Goal: Task Accomplishment & Management: Complete application form

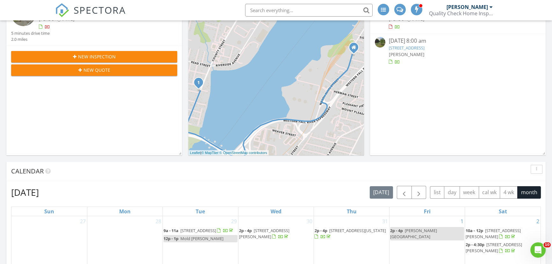
scroll to position [116, 0]
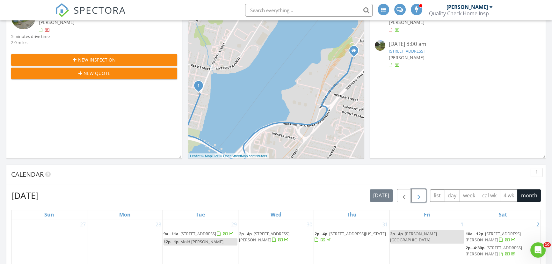
click at [417, 195] on span "button" at bounding box center [419, 196] width 8 height 8
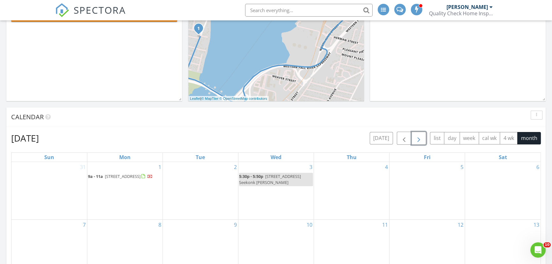
scroll to position [174, 0]
click at [400, 138] on span "button" at bounding box center [404, 138] width 8 height 8
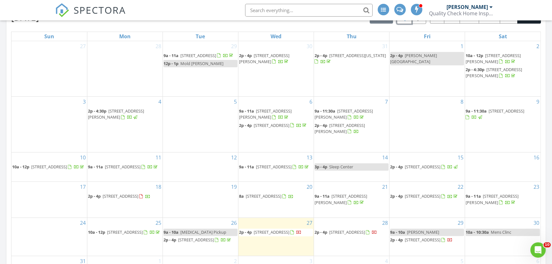
scroll to position [289, 0]
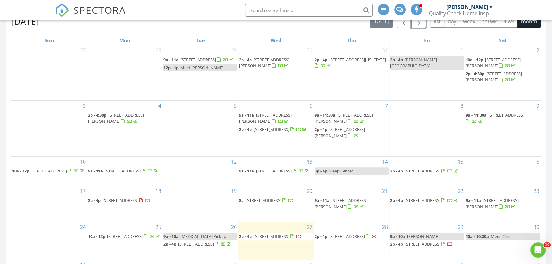
drag, startPoint x: 419, startPoint y: 23, endPoint x: 418, endPoint y: 26, distance: 3.9
click at [419, 23] on span "button" at bounding box center [419, 22] width 8 height 8
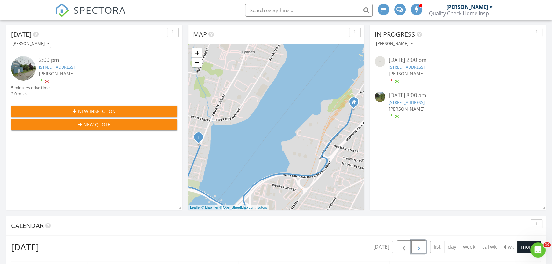
scroll to position [0, 0]
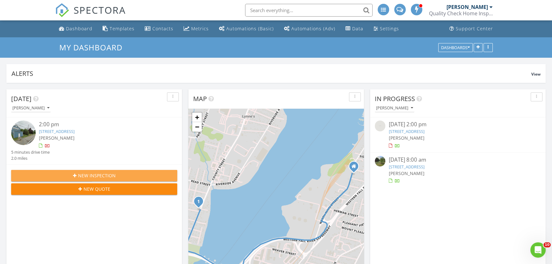
click at [73, 176] on icon "button" at bounding box center [75, 175] width 4 height 4
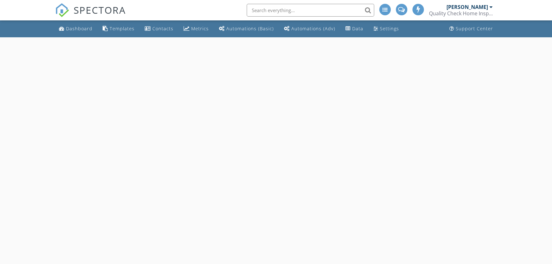
select select "7"
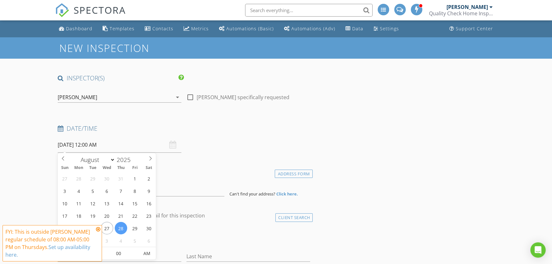
click at [109, 145] on input "08/28/2025 12:00 AM" at bounding box center [120, 145] width 124 height 16
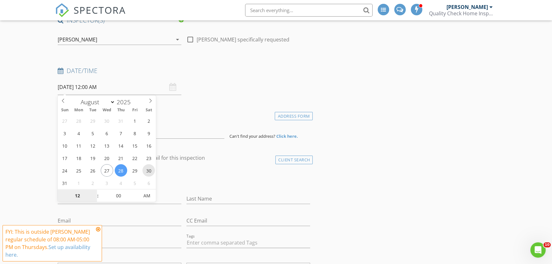
type input "08/30/2025 12:00 AM"
type input "01"
type input "08/30/2025 1:00 AM"
click at [93, 191] on span at bounding box center [94, 192] width 4 height 6
type input "02"
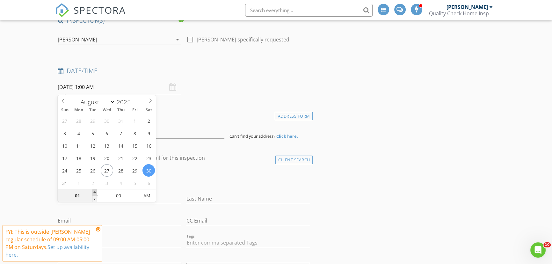
type input "08/30/2025 2:00 AM"
click at [93, 191] on span at bounding box center [94, 192] width 4 height 6
type input "03"
type input "08/30/2025 3:00 AM"
click at [93, 191] on span at bounding box center [94, 192] width 4 height 6
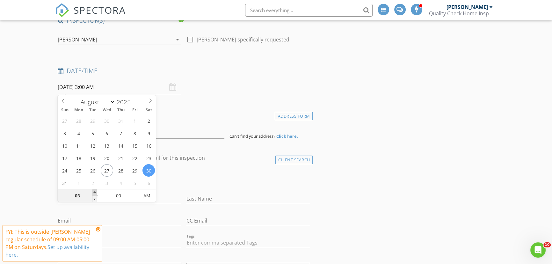
type input "04"
type input "08/30/2025 4:00 AM"
click at [93, 191] on span at bounding box center [94, 192] width 4 height 6
type input "05"
type input "08/30/2025 5:00 AM"
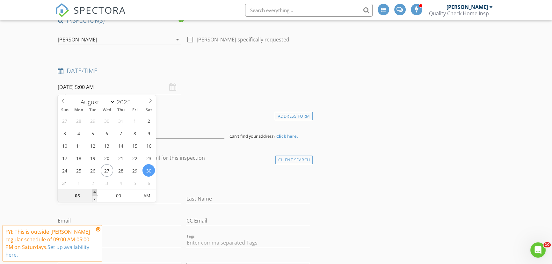
click at [93, 191] on span at bounding box center [94, 192] width 4 height 6
type input "06"
type input "08/30/2025 6:00 AM"
click at [93, 191] on span at bounding box center [94, 192] width 4 height 6
type input "07"
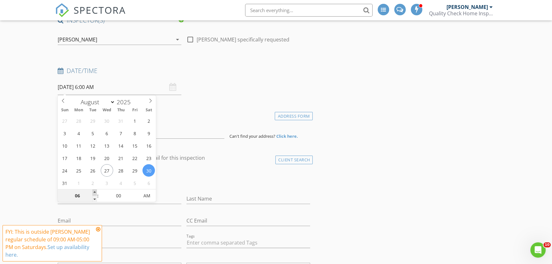
type input "08/30/2025 7:00 AM"
click at [93, 191] on span at bounding box center [94, 192] width 4 height 6
type input "08"
type input "08/30/2025 8:00 AM"
click at [93, 191] on span at bounding box center [94, 192] width 4 height 6
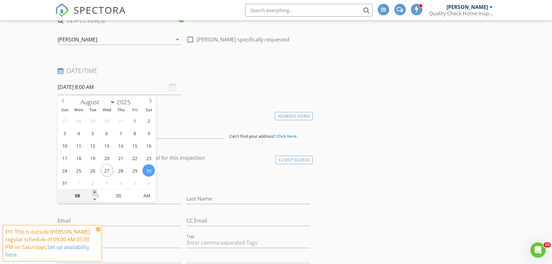
type input "09"
type input "08/30/2025 9:00 AM"
click at [93, 191] on span at bounding box center [94, 192] width 4 height 6
type input "10"
type input "08/30/2025 10:00 AM"
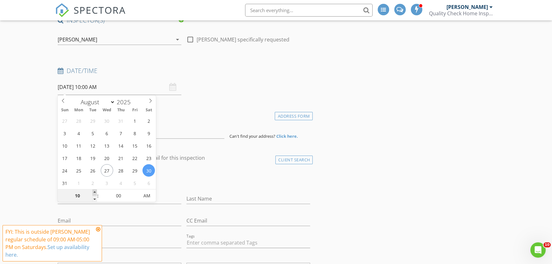
click at [93, 191] on span at bounding box center [94, 192] width 4 height 6
type input "11"
type input "08/30/2025 11:00 AM"
click at [93, 191] on span at bounding box center [94, 192] width 4 height 6
type input "12"
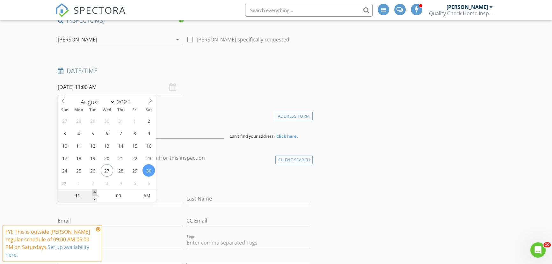
type input "08/30/2025 12:00 PM"
click at [93, 191] on span at bounding box center [94, 192] width 4 height 6
type input "01"
type input "08/30/2025 1:00 PM"
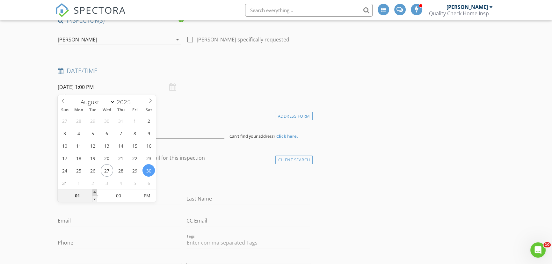
click at [93, 191] on span at bounding box center [94, 192] width 4 height 6
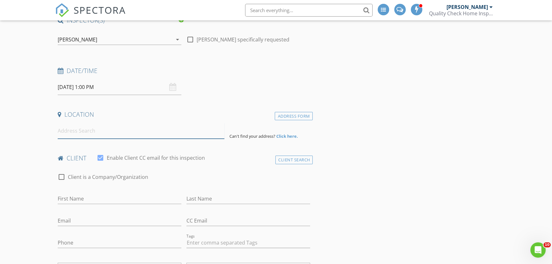
click at [70, 132] on input at bounding box center [141, 131] width 167 height 16
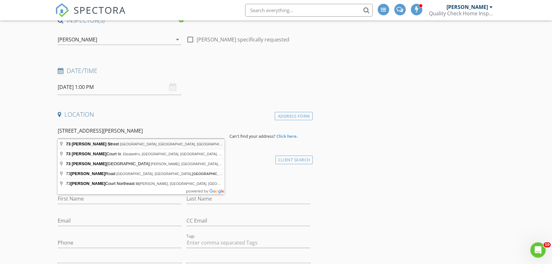
type input "73 Jette Street, Swansea, MA, USA"
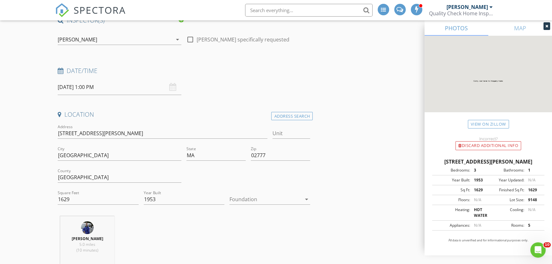
click at [249, 197] on div at bounding box center [265, 199] width 72 height 10
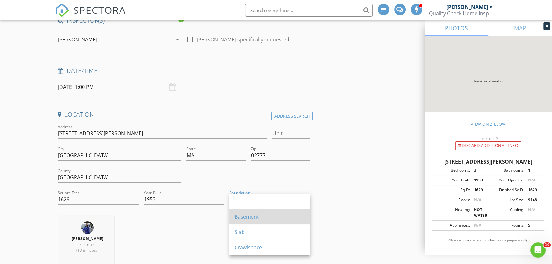
click at [246, 214] on div "Basement" at bounding box center [269, 217] width 70 height 8
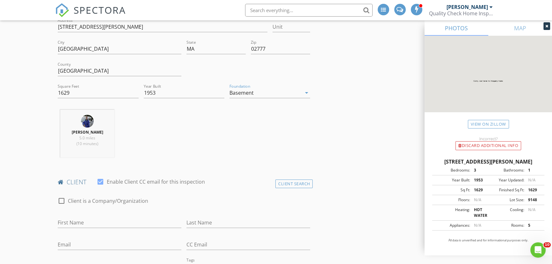
scroll to position [174, 0]
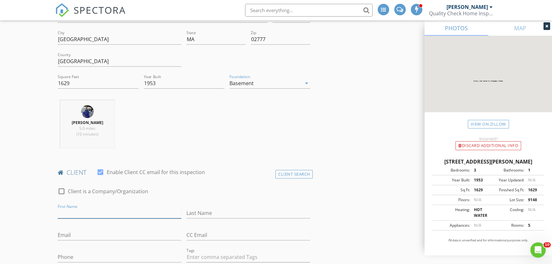
click at [100, 210] on input "First Name" at bounding box center [120, 213] width 124 height 11
click at [156, 215] on input "First Name" at bounding box center [120, 213] width 124 height 11
click at [286, 172] on div "Client Search" at bounding box center [294, 174] width 38 height 9
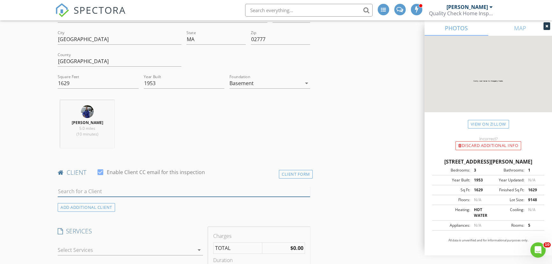
click at [113, 189] on input "text" at bounding box center [184, 191] width 252 height 11
type input "Tim Ponte"
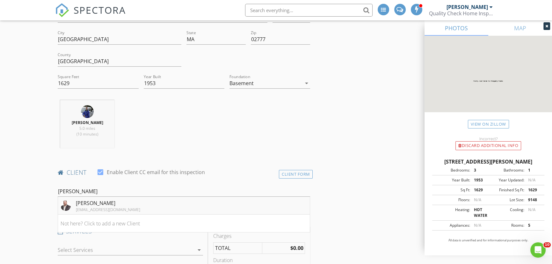
click at [109, 202] on div "Tim Ponte" at bounding box center [108, 203] width 64 height 8
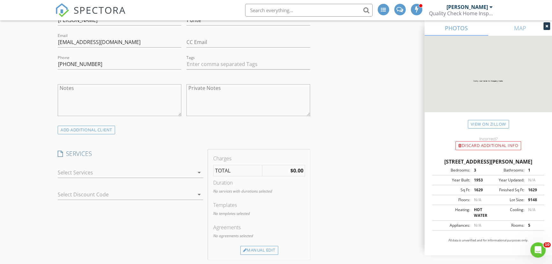
scroll to position [376, 0]
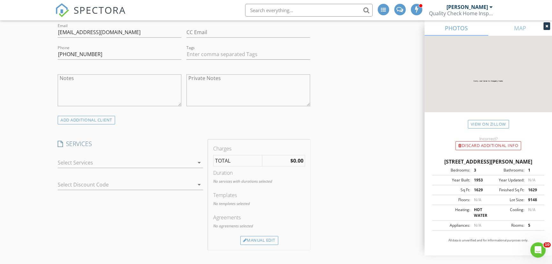
click at [77, 164] on div at bounding box center [126, 162] width 136 height 10
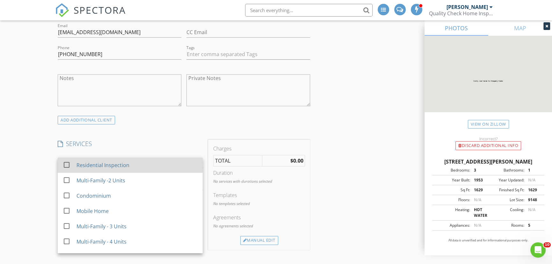
click at [68, 164] on div at bounding box center [66, 164] width 11 height 11
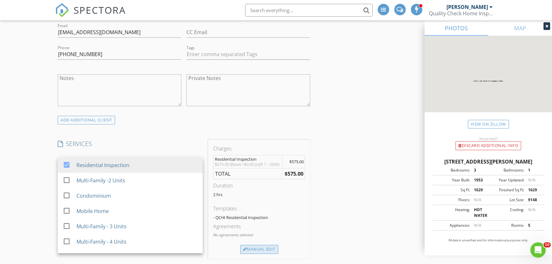
click at [240, 250] on div "Manual Edit" at bounding box center [259, 249] width 38 height 9
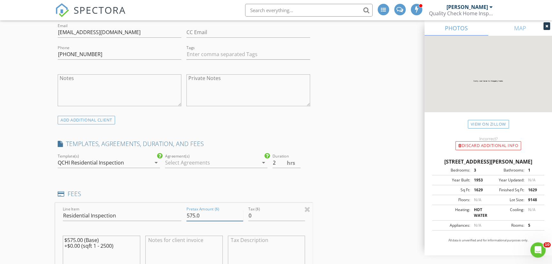
drag, startPoint x: 203, startPoint y: 210, endPoint x: 171, endPoint y: 209, distance: 32.8
click at [171, 209] on div "Line Item Residential Inspection Pretax Amount ($) 575.0 Tax ($) 0 $575.00 (Bas…" at bounding box center [183, 241] width 257 height 77
type input "400.0"
click at [217, 162] on div at bounding box center [211, 162] width 93 height 10
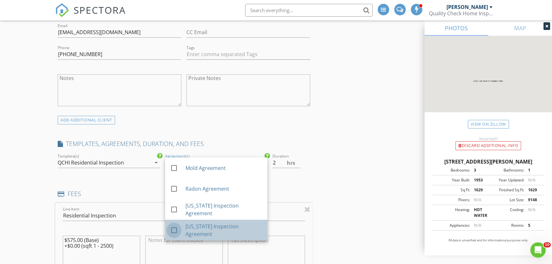
click at [176, 230] on div at bounding box center [173, 230] width 11 height 11
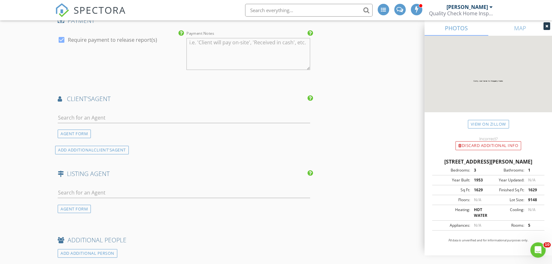
scroll to position [752, 0]
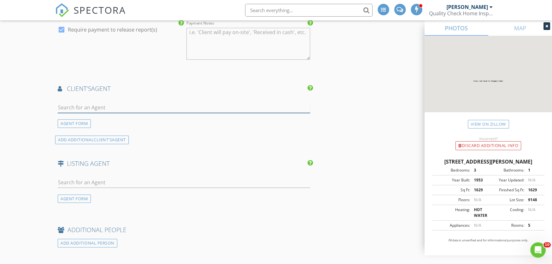
click at [62, 113] on input "text" at bounding box center [184, 107] width 252 height 11
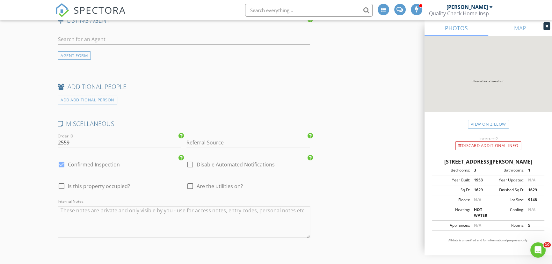
scroll to position [897, 0]
click at [190, 189] on div at bounding box center [190, 184] width 11 height 11
checkbox input "true"
click at [63, 189] on div at bounding box center [61, 184] width 11 height 11
checkbox input "true"
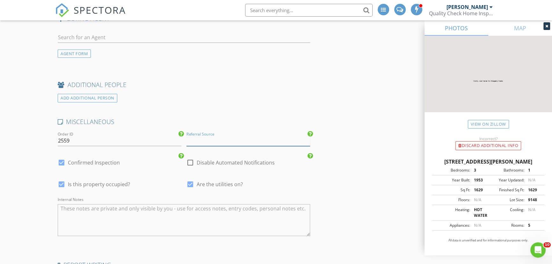
click at [201, 144] on input "Referral Source" at bounding box center [248, 140] width 124 height 11
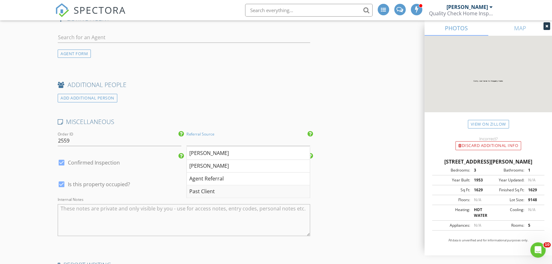
click at [205, 194] on div "Past Client" at bounding box center [248, 191] width 123 height 13
type input "Past Client"
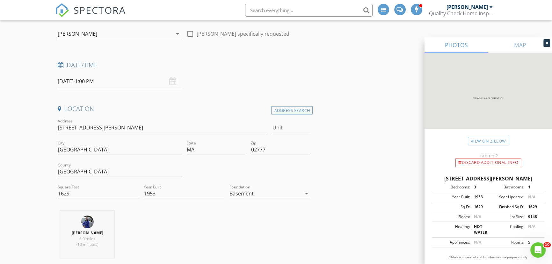
scroll to position [0, 0]
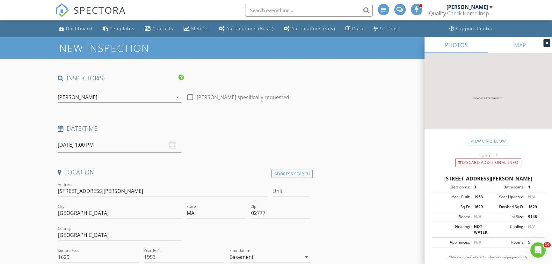
click at [75, 146] on input "08/30/2025 1:00 PM" at bounding box center [120, 145] width 124 height 16
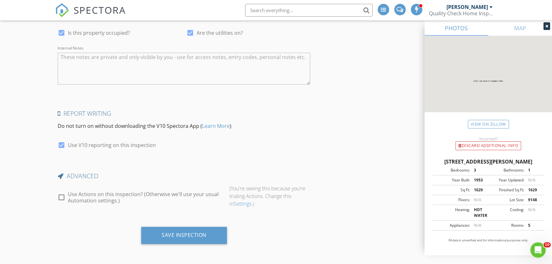
scroll to position [1053, 0]
click at [197, 240] on div "Save Inspection" at bounding box center [184, 234] width 86 height 17
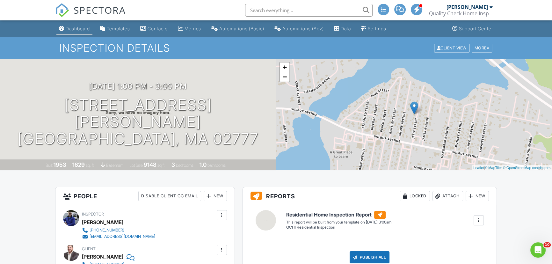
click at [83, 29] on div "Dashboard" at bounding box center [78, 28] width 24 height 5
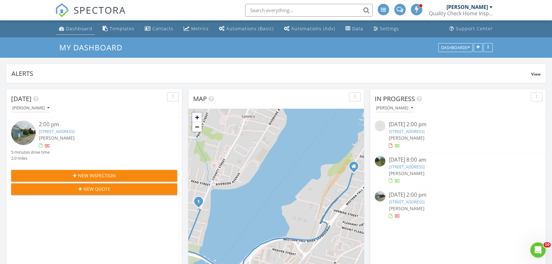
click at [83, 27] on div "Dashboard" at bounding box center [79, 28] width 26 height 6
click at [204, 28] on div "Metrics" at bounding box center [200, 28] width 18 height 6
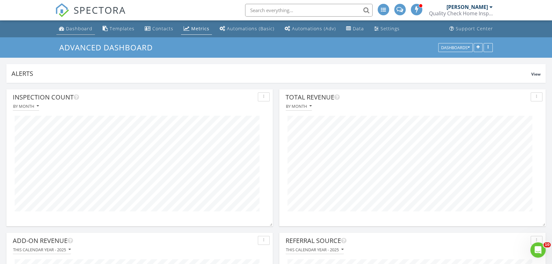
click at [74, 29] on div "Dashboard" at bounding box center [79, 28] width 26 height 6
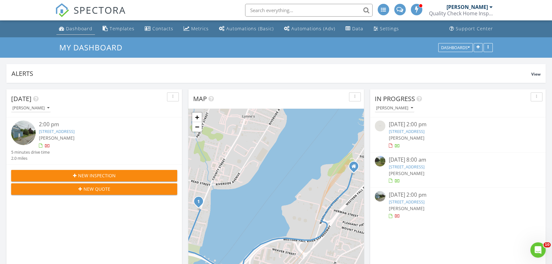
click at [73, 28] on div "Dashboard" at bounding box center [79, 28] width 26 height 6
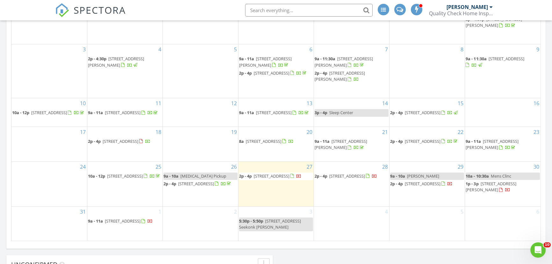
scroll to position [347, 0]
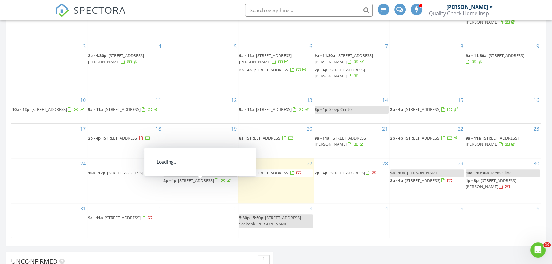
click at [266, 175] on span "1241 Riverside Ave, Somerset 02726" at bounding box center [271, 173] width 36 height 6
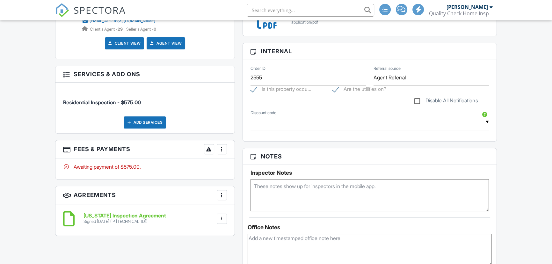
click at [221, 150] on div at bounding box center [221, 149] width 6 height 6
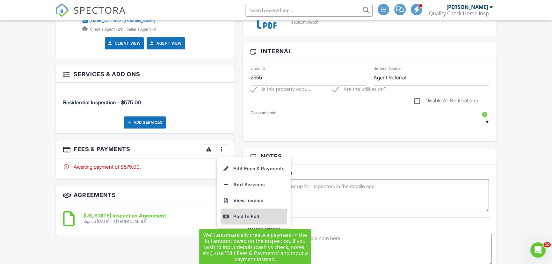
click at [237, 216] on div "Paid In Full" at bounding box center [253, 216] width 61 height 8
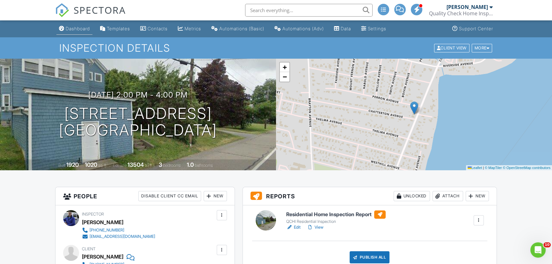
click at [79, 29] on div "Dashboard" at bounding box center [78, 28] width 24 height 5
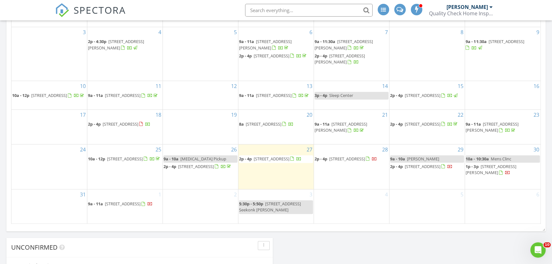
scroll to position [405, 0]
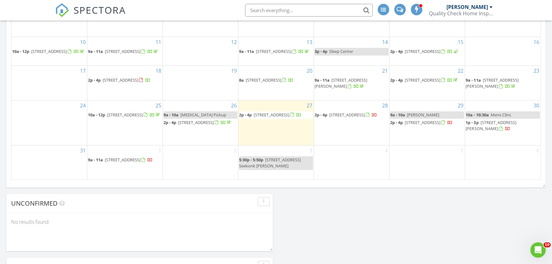
click at [257, 118] on span "[STREET_ADDRESS]" at bounding box center [271, 115] width 36 height 6
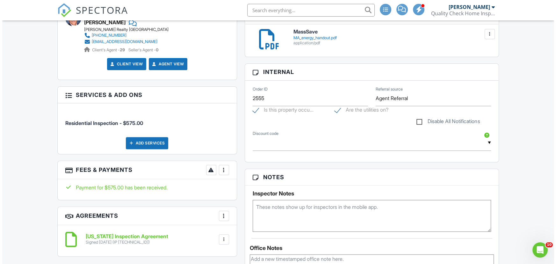
scroll to position [289, 0]
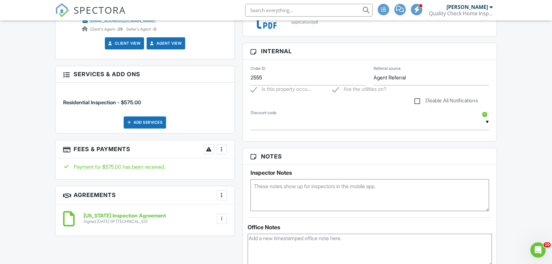
click at [223, 147] on div at bounding box center [221, 149] width 6 height 6
click at [239, 170] on li "Edit Fees & Payments" at bounding box center [253, 168] width 67 height 16
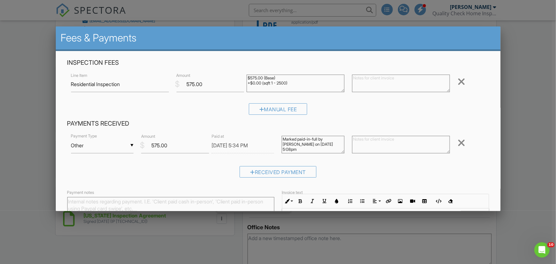
click at [125, 144] on div "▼ Other Cash Check On-Site Card Other Cash Check On-Site Card Other" at bounding box center [102, 146] width 63 height 16
click at [83, 146] on span "Cash" at bounding box center [102, 151] width 52 height 16
type input "Cash"
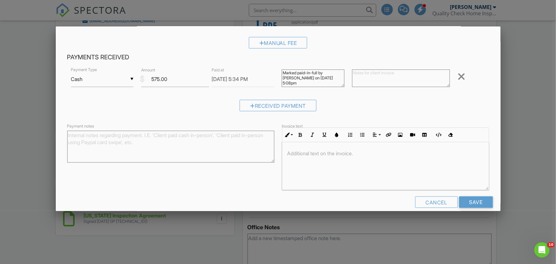
scroll to position [75, 0]
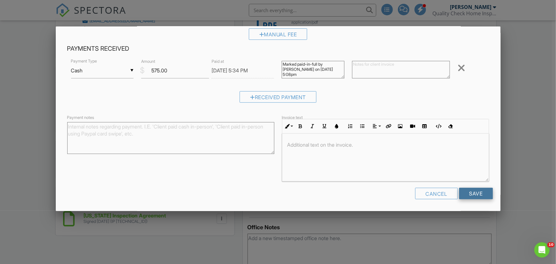
click at [484, 188] on input "Save" at bounding box center [476, 193] width 34 height 11
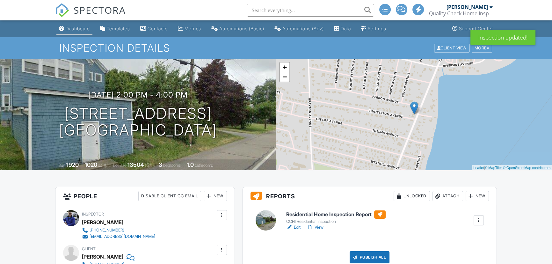
click at [82, 29] on div "Dashboard" at bounding box center [78, 28] width 24 height 5
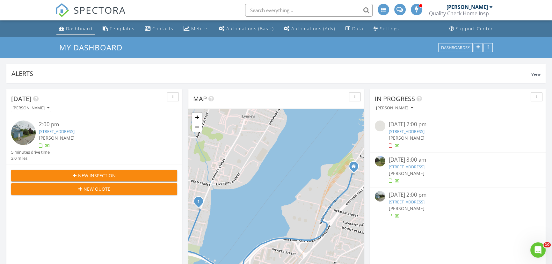
click at [82, 27] on div "Dashboard" at bounding box center [79, 28] width 26 height 6
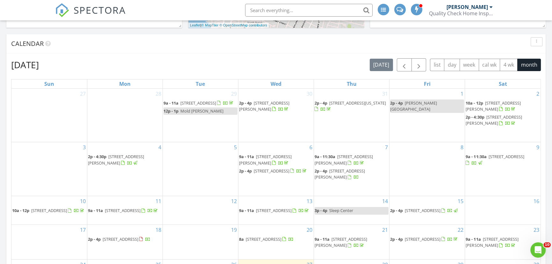
scroll to position [260, 0]
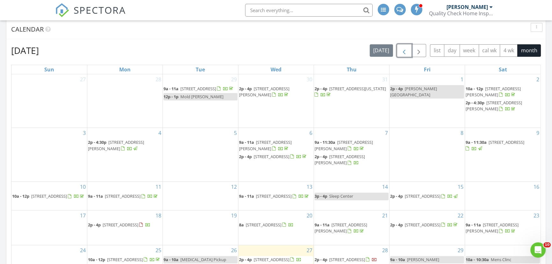
click at [401, 53] on span "button" at bounding box center [404, 51] width 8 height 8
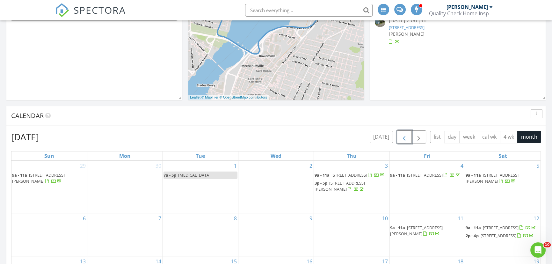
scroll to position [87, 0]
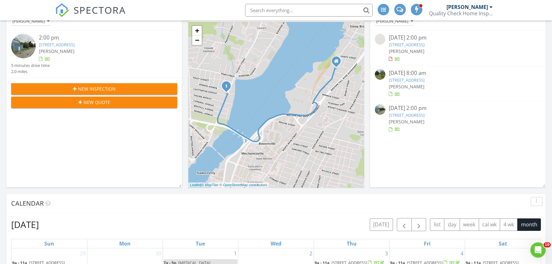
click at [80, 88] on span "New Inspection" at bounding box center [97, 88] width 38 height 7
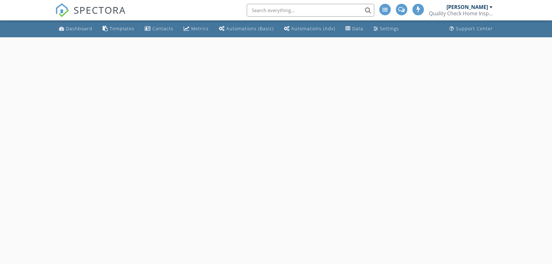
select select "7"
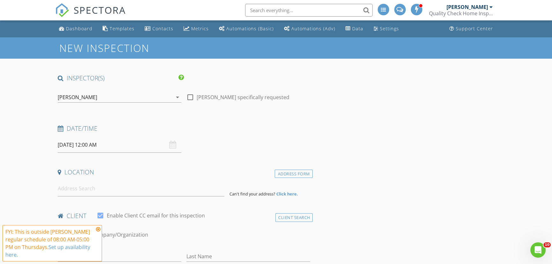
click at [98, 145] on input "[DATE] 12:00 AM" at bounding box center [120, 145] width 124 height 16
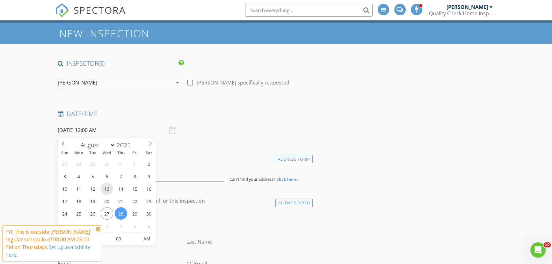
scroll to position [29, 0]
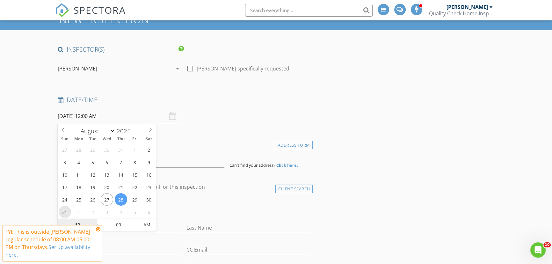
type input "[DATE] 12:00 AM"
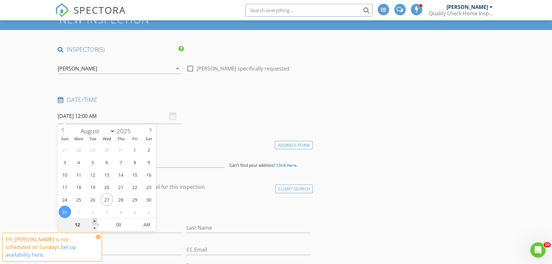
type input "01"
type input "08/31/2025 1:00 AM"
click at [96, 219] on span at bounding box center [94, 221] width 4 height 6
type input "02"
type input "08/31/2025 2:00 AM"
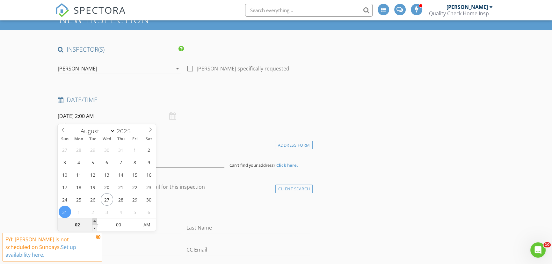
click at [96, 219] on span at bounding box center [94, 221] width 4 height 6
type input "03"
type input "08/31/2025 3:00 AM"
click at [96, 219] on span at bounding box center [94, 221] width 4 height 6
type input "04"
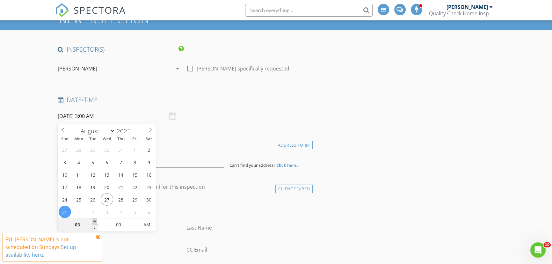
type input "08/31/2025 4:00 AM"
click at [96, 219] on span at bounding box center [94, 221] width 4 height 6
type input "05"
type input "08/31/2025 5:00 AM"
click at [96, 219] on span at bounding box center [94, 221] width 4 height 6
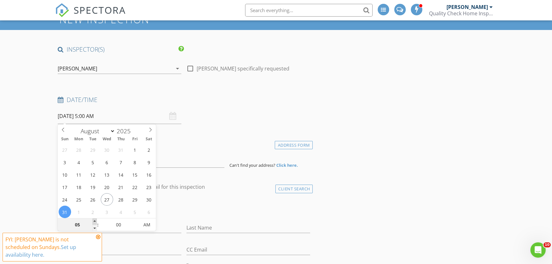
type input "06"
type input "08/31/2025 6:00 AM"
click at [96, 219] on span at bounding box center [94, 221] width 4 height 6
type input "07"
type input "08/31/2025 7:00 AM"
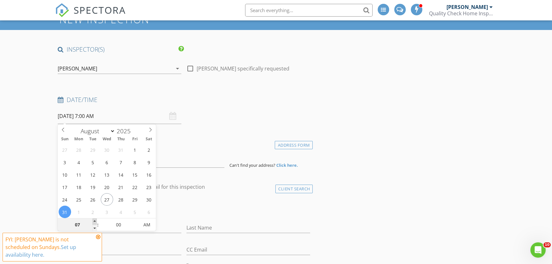
click at [96, 219] on span at bounding box center [94, 221] width 4 height 6
type input "08"
type input "08/31/2025 8:00 AM"
click at [96, 219] on span at bounding box center [94, 221] width 4 height 6
type input "09"
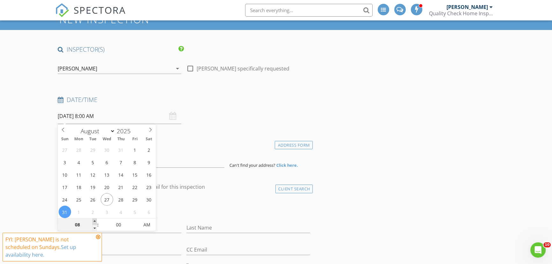
type input "08/31/2025 9:00 AM"
click at [96, 219] on span at bounding box center [94, 221] width 4 height 6
type input "10"
type input "[DATE] 10:00 AM"
click at [96, 219] on span at bounding box center [94, 221] width 4 height 6
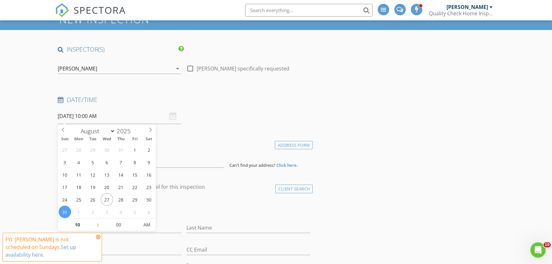
click at [100, 245] on div "FYI: Tom Martin is not scheduled on Sundays. Set up availability here." at bounding box center [52, 246] width 99 height 29
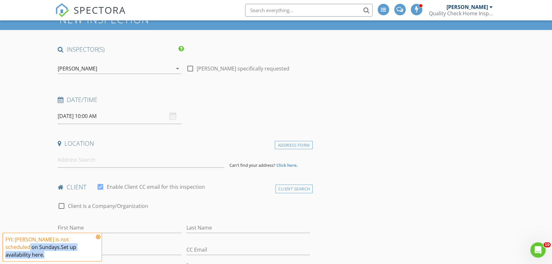
click at [98, 239] on icon at bounding box center [98, 236] width 4 height 5
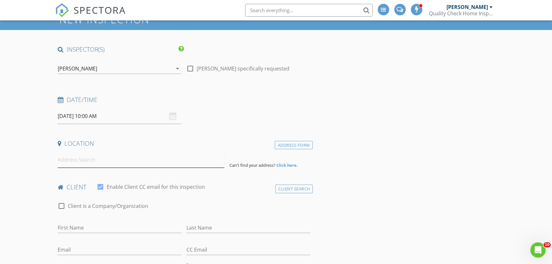
click at [64, 159] on input at bounding box center [141, 160] width 167 height 16
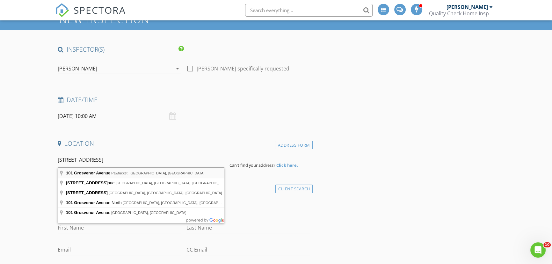
type input "101 Grosvenor Avenue, Pawtucket, RI, USA"
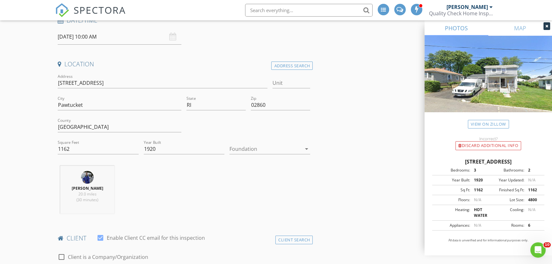
scroll to position [116, 0]
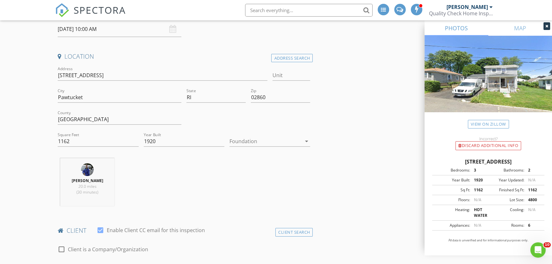
click at [241, 136] on div at bounding box center [265, 141] width 72 height 10
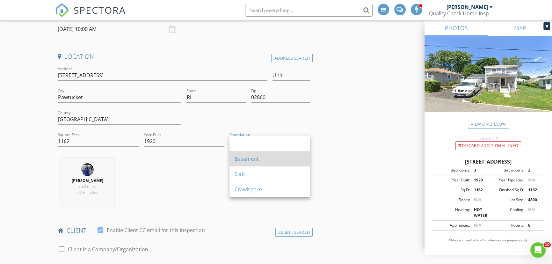
click at [242, 159] on div "Basement" at bounding box center [269, 159] width 70 height 8
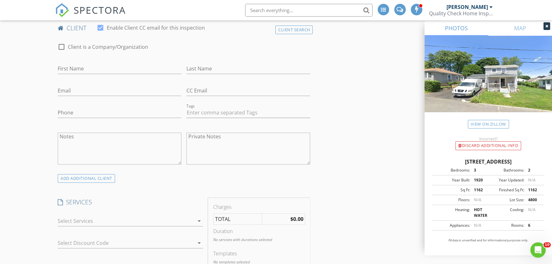
scroll to position [318, 0]
click at [191, 220] on div at bounding box center [126, 220] width 136 height 10
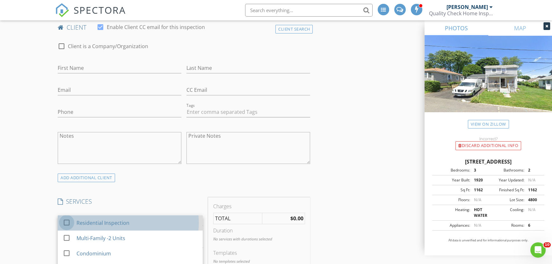
click at [66, 221] on div at bounding box center [66, 222] width 11 height 11
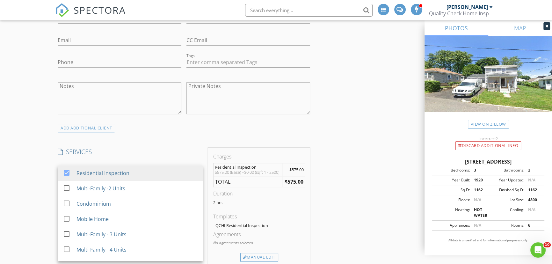
scroll to position [463, 0]
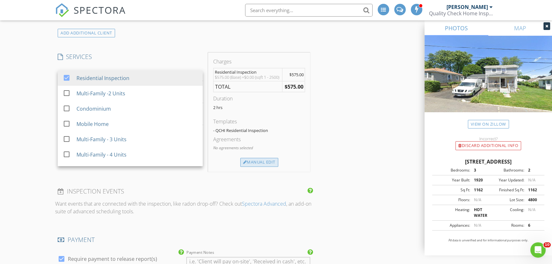
click at [245, 164] on div at bounding box center [245, 162] width 4 height 4
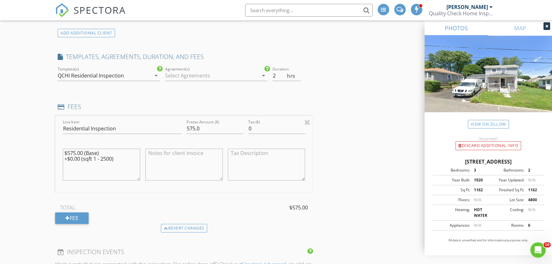
click at [195, 76] on div at bounding box center [211, 75] width 93 height 10
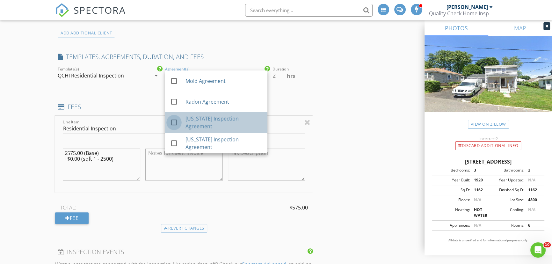
click at [172, 121] on div at bounding box center [173, 122] width 11 height 11
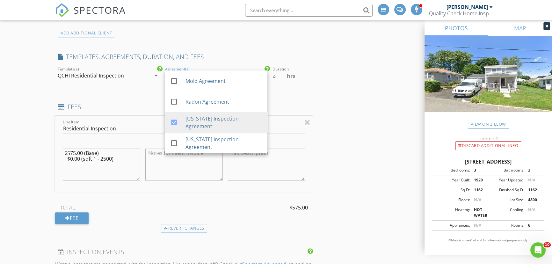
click at [35, 101] on div "New Inspection INSPECTOR(S) check_box Tom Martin PRIMARY Tom Martin arrow_drop_…" at bounding box center [276, 211] width 552 height 1275
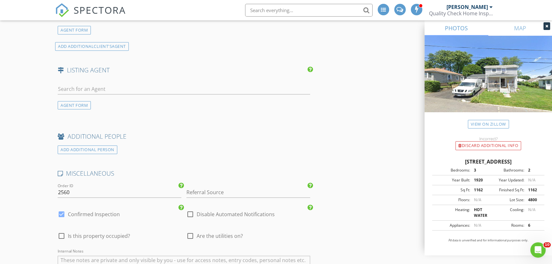
scroll to position [897, 0]
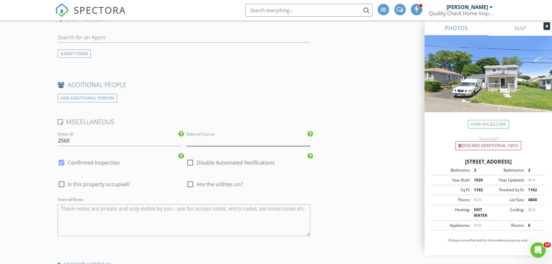
click at [206, 146] on input "Referral Source" at bounding box center [248, 140] width 124 height 11
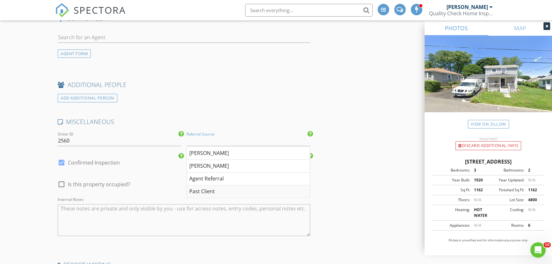
click at [208, 196] on div "Past Client" at bounding box center [248, 191] width 123 height 13
type input "Past Client"
click at [191, 189] on div at bounding box center [190, 184] width 11 height 11
checkbox input "true"
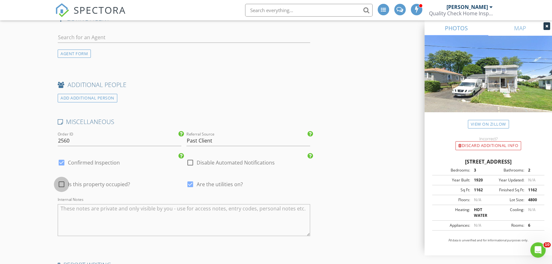
click at [57, 187] on div at bounding box center [61, 184] width 11 height 11
checkbox input "true"
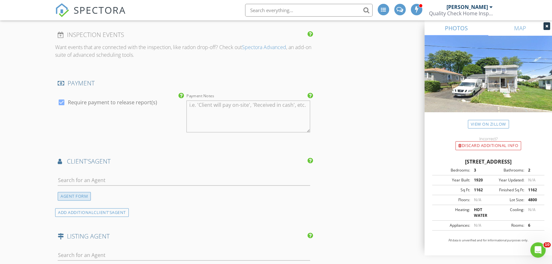
scroll to position [666, 0]
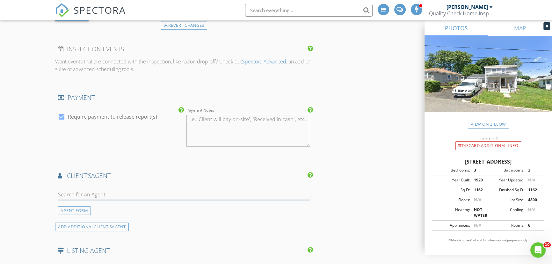
click at [64, 197] on input "text" at bounding box center [184, 194] width 252 height 11
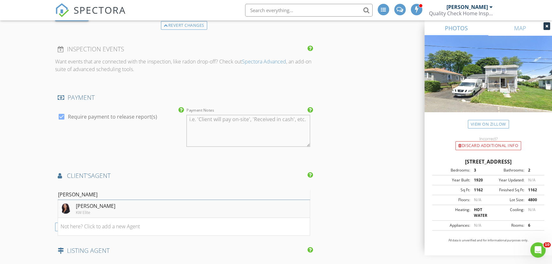
type input "Jody"
click at [87, 210] on div "[PERSON_NAME]" at bounding box center [95, 206] width 39 height 8
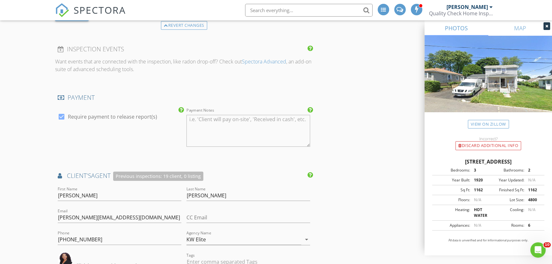
click at [21, 176] on div "New Inspection INSPECTOR(S) check_box Tom Martin PRIMARY Tom Martin arrow_drop_…" at bounding box center [276, 70] width 552 height 1396
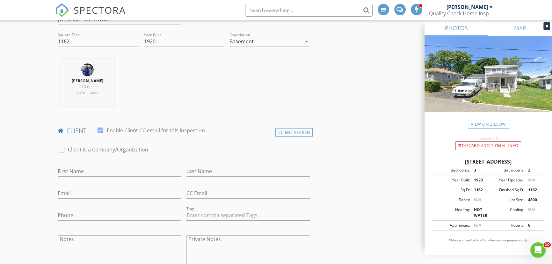
scroll to position [232, 0]
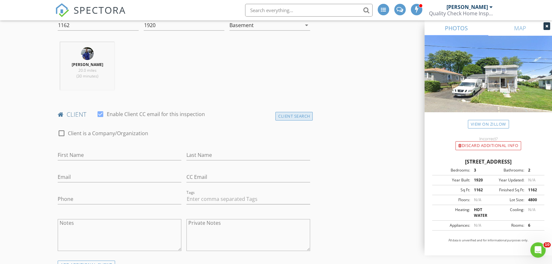
click at [290, 114] on div "Client Search" at bounding box center [294, 116] width 38 height 9
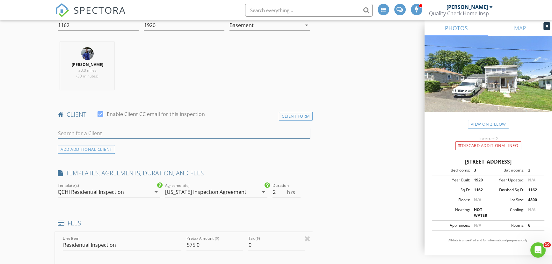
click at [111, 131] on input "text" at bounding box center [184, 133] width 252 height 11
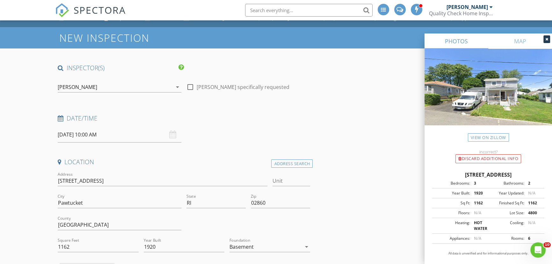
scroll to position [0, 0]
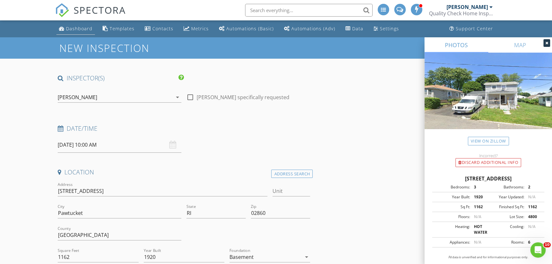
click at [70, 30] on div "Dashboard" at bounding box center [79, 28] width 26 height 6
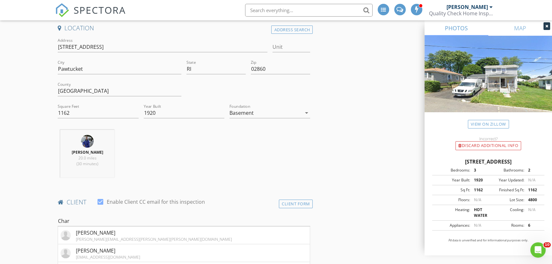
scroll to position [145, 0]
click at [92, 221] on input "Char" at bounding box center [184, 220] width 252 height 11
type input "Charlene"
click at [92, 236] on div "cfletcher@aaanortheast.com" at bounding box center [108, 238] width 64 height 5
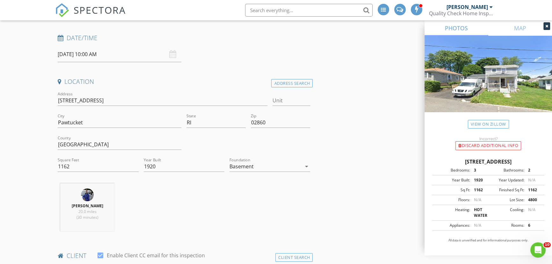
scroll to position [0, 0]
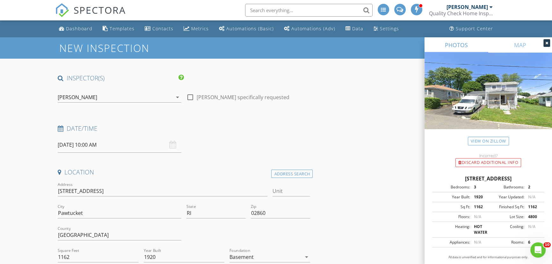
click at [105, 145] on input "08/31/2025 10:00 AM" at bounding box center [120, 145] width 124 height 16
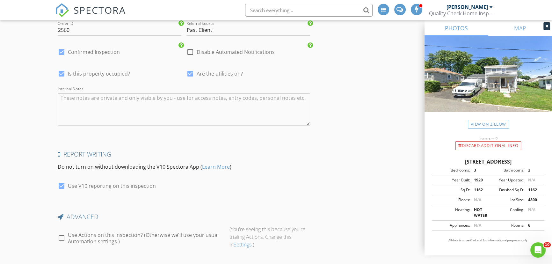
scroll to position [1174, 0]
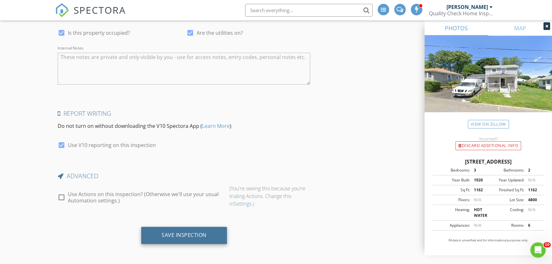
click at [160, 235] on div "Save Inspection" at bounding box center [184, 234] width 86 height 17
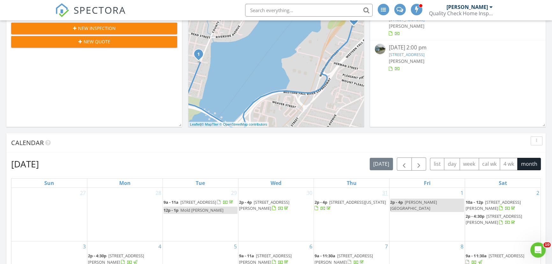
scroll to position [174, 0]
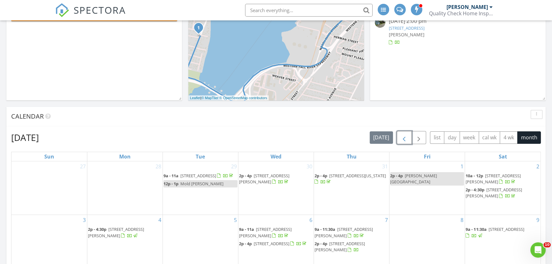
click at [399, 134] on button "button" at bounding box center [403, 137] width 15 height 13
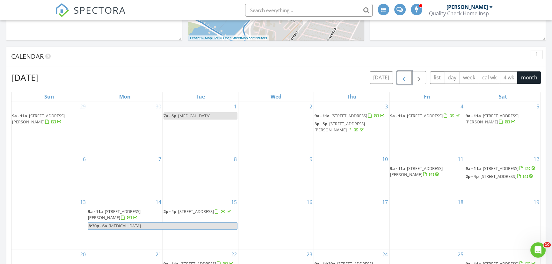
scroll to position [260, 0]
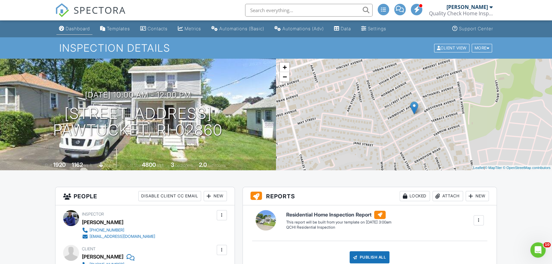
click at [78, 29] on div "Dashboard" at bounding box center [78, 28] width 24 height 5
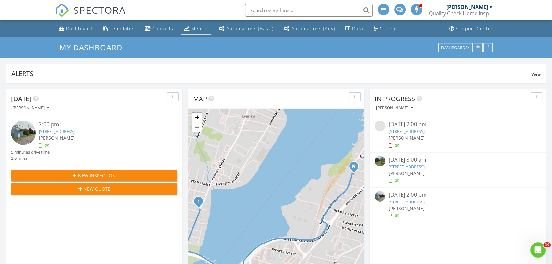
click at [196, 32] on link "Metrics" at bounding box center [196, 29] width 30 height 12
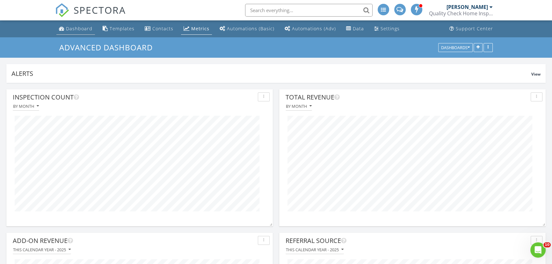
click at [75, 28] on div "Dashboard" at bounding box center [79, 28] width 26 height 6
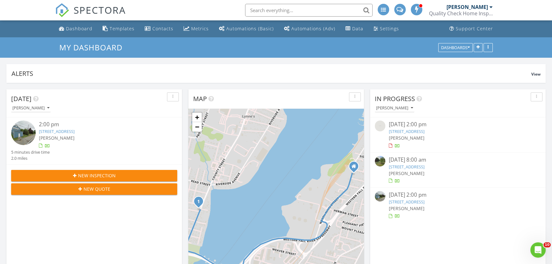
click at [114, 178] on span "New Inspection" at bounding box center [97, 175] width 38 height 7
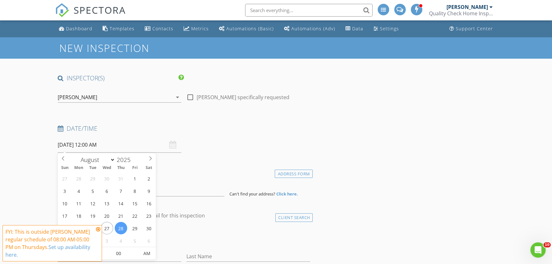
click at [91, 146] on input "[DATE] 12:00 AM" at bounding box center [120, 145] width 124 height 16
select select "8"
click at [149, 160] on icon at bounding box center [150, 158] width 2 height 4
type input "[DATE] 12:00 AM"
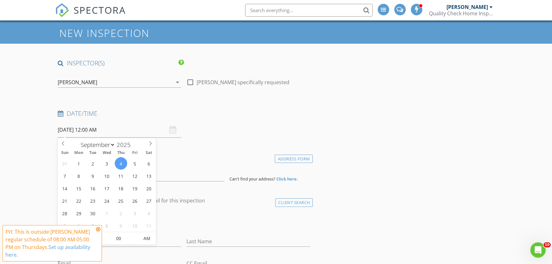
scroll to position [87, 0]
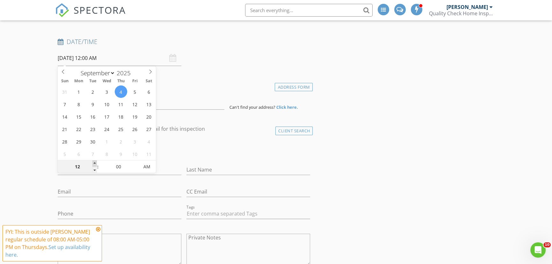
type input "01"
type input "09/04/2025 1:00 AM"
click at [94, 163] on span at bounding box center [94, 163] width 4 height 6
type input "02"
type input "09/04/2025 2:00 AM"
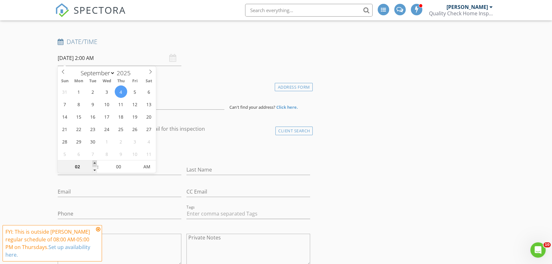
click at [94, 163] on span at bounding box center [94, 163] width 4 height 6
type input "03"
type input "09/04/2025 3:00 AM"
click at [94, 163] on span at bounding box center [94, 163] width 4 height 6
type input "04"
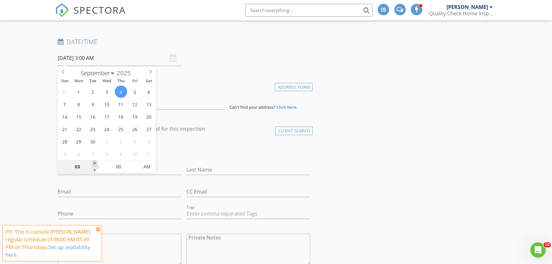
type input "09/04/2025 4:00 AM"
click at [94, 163] on span at bounding box center [94, 163] width 4 height 6
type input "05"
type input "09/04/2025 5:00 AM"
click at [94, 163] on span at bounding box center [94, 163] width 4 height 6
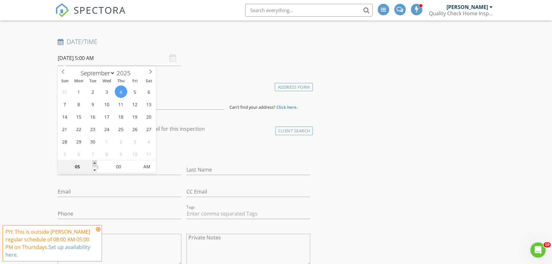
type input "06"
type input "09/04/2025 6:00 AM"
click at [94, 163] on span at bounding box center [94, 163] width 4 height 6
type input "07"
type input "09/04/2025 7:00 AM"
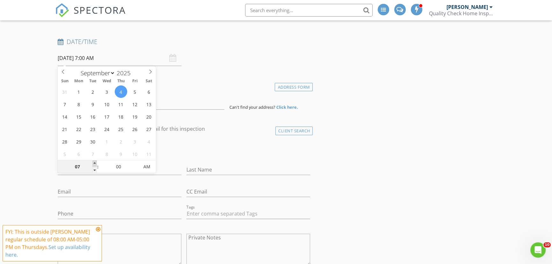
click at [94, 163] on span at bounding box center [94, 163] width 4 height 6
type input "08"
type input "09/04/2025 8:00 AM"
click at [94, 163] on span at bounding box center [94, 163] width 4 height 6
type input "09"
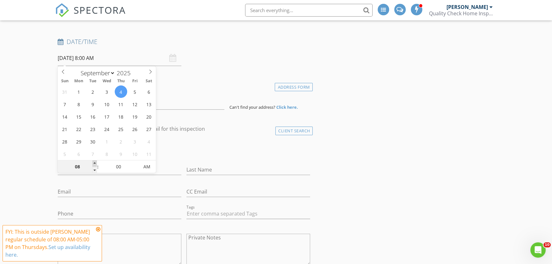
type input "09/04/2025 9:00 AM"
click at [94, 163] on span at bounding box center [94, 163] width 4 height 6
type input "10"
type input "09/04/2025 10:00 AM"
click at [94, 163] on span at bounding box center [94, 163] width 4 height 6
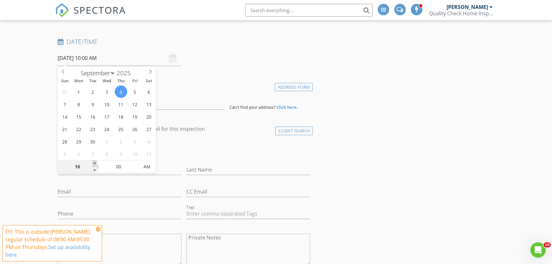
type input "11"
type input "09/04/2025 11:00 AM"
click at [94, 163] on span at bounding box center [94, 163] width 4 height 6
type input "12"
type input "09/04/2025 12:00 PM"
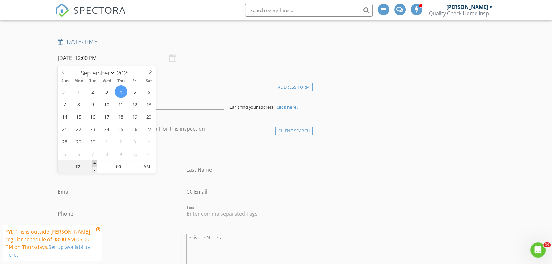
click at [94, 163] on span at bounding box center [94, 163] width 4 height 6
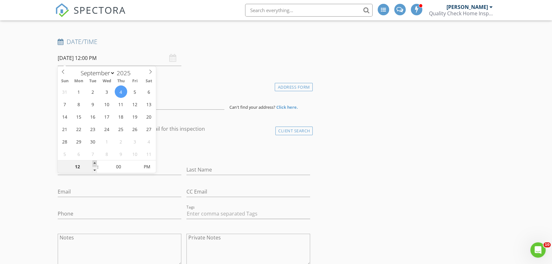
type input "01"
type input "09/04/2025 1:00 PM"
click at [94, 163] on span at bounding box center [94, 163] width 4 height 6
type input "02"
type input "09/04/2025 2:00 PM"
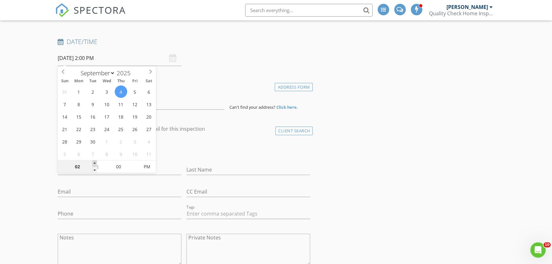
click at [94, 163] on span at bounding box center [94, 163] width 4 height 6
type input "03"
type input "09/04/2025 3:00 PM"
click at [94, 163] on span at bounding box center [94, 163] width 4 height 6
type input "04"
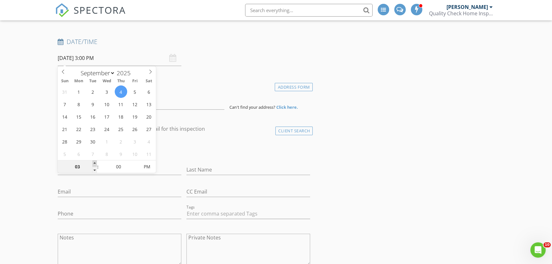
type input "09/04/2025 4:00 PM"
click at [94, 163] on span at bounding box center [94, 163] width 4 height 6
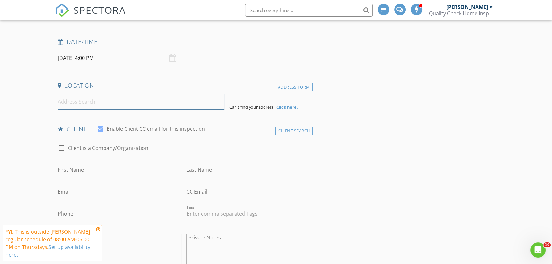
click at [79, 103] on input at bounding box center [141, 102] width 167 height 16
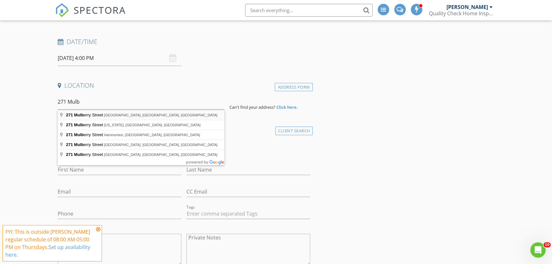
type input "271 Mulberry Street, Fall River, MA, USA"
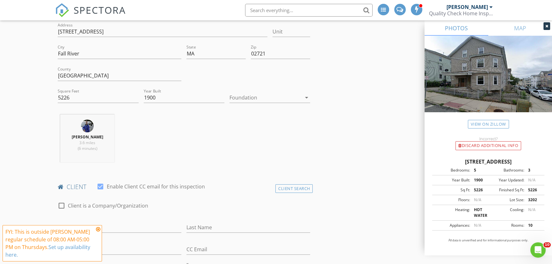
scroll to position [174, 0]
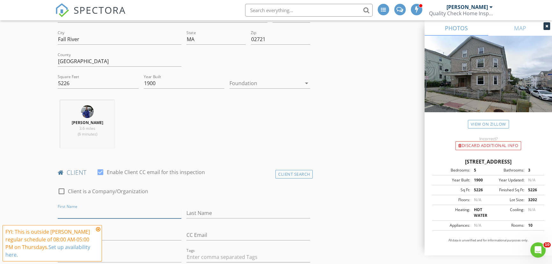
click at [92, 215] on input "First Name" at bounding box center [120, 213] width 124 height 11
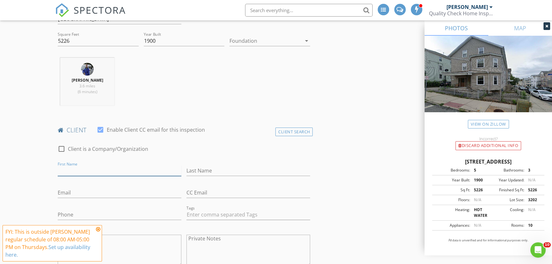
scroll to position [232, 0]
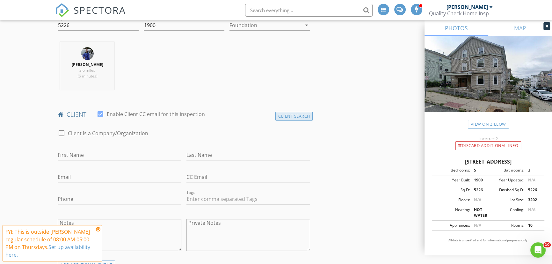
click at [283, 116] on div "Client Search" at bounding box center [294, 116] width 38 height 9
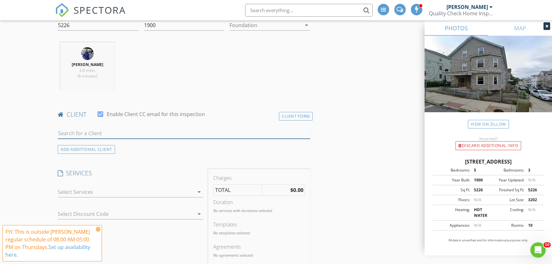
click at [93, 131] on input "text" at bounding box center [184, 133] width 252 height 11
type input "Jessica De"
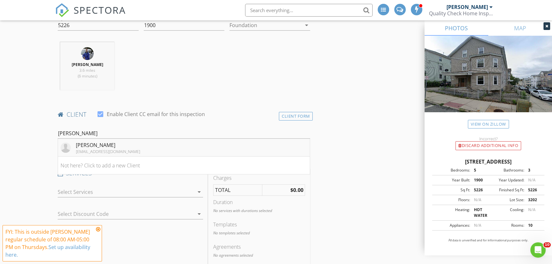
click at [156, 146] on li "Jessica DePina depinajessica08@gmail.com" at bounding box center [184, 148] width 252 height 18
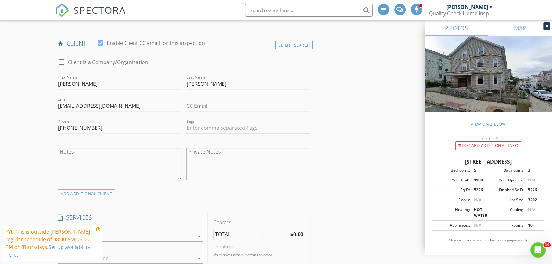
scroll to position [347, 0]
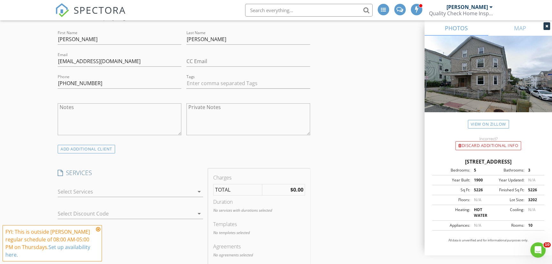
click at [99, 228] on icon at bounding box center [98, 228] width 4 height 5
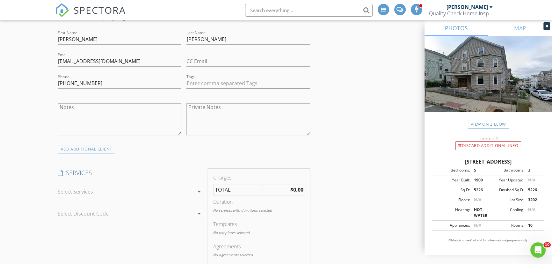
click at [141, 190] on div at bounding box center [126, 191] width 136 height 10
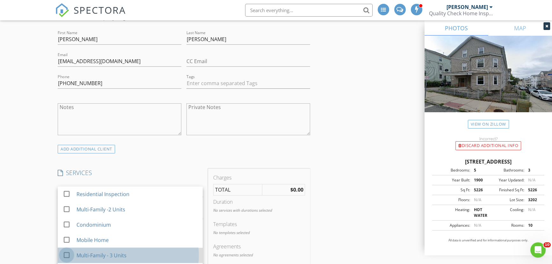
click at [68, 254] on div at bounding box center [66, 254] width 11 height 11
click at [64, 254] on div at bounding box center [66, 254] width 11 height 11
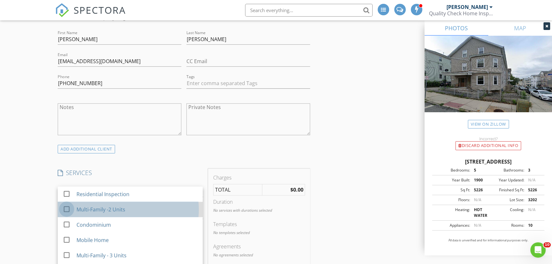
click at [68, 207] on div at bounding box center [66, 208] width 11 height 11
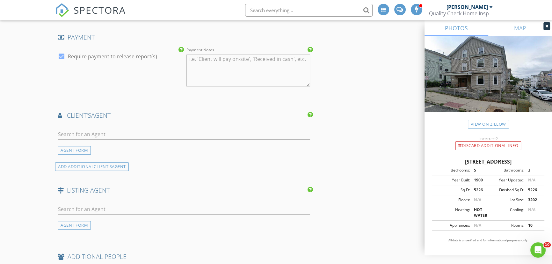
scroll to position [666, 0]
click at [125, 129] on input "text" at bounding box center [184, 134] width 252 height 11
type input "Patrick"
click at [117, 143] on div "Patrick DosSantos" at bounding box center [97, 145] width 43 height 8
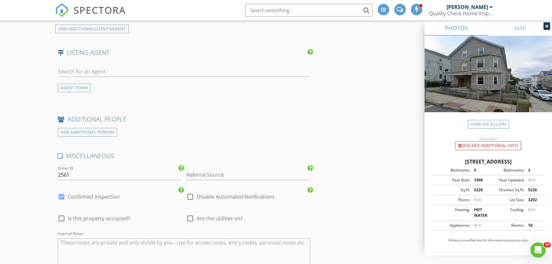
scroll to position [926, 0]
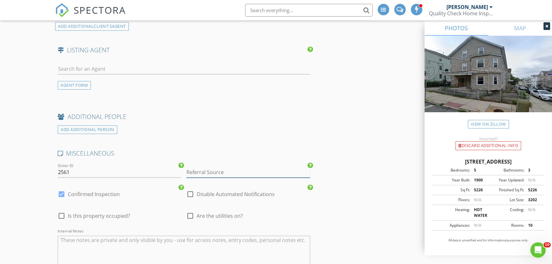
click at [216, 171] on input "Referral Source" at bounding box center [248, 172] width 124 height 11
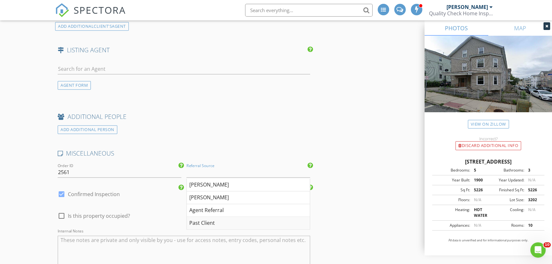
click at [195, 222] on div "Past Client" at bounding box center [248, 223] width 123 height 13
type input "Past Client"
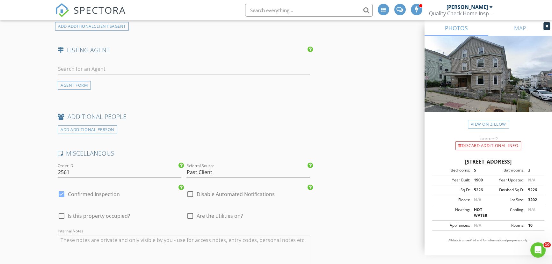
click at [190, 214] on div at bounding box center [190, 215] width 11 height 11
checkbox input "true"
click at [60, 215] on div at bounding box center [61, 215] width 11 height 11
checkbox input "true"
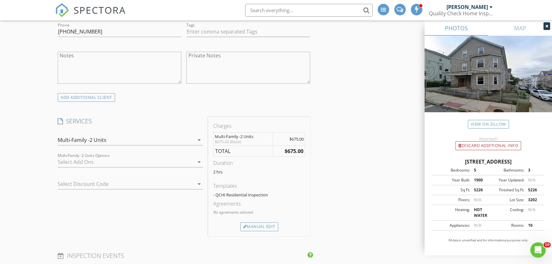
scroll to position [405, 0]
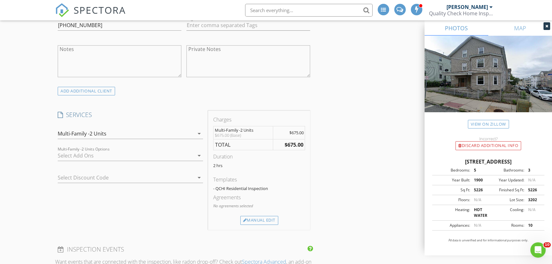
click at [267, 225] on div "Charges Multi-Family -2 Units $675.00 (Base) $675.00 TOTAL $675.00 Duration 2 h…" at bounding box center [259, 170] width 102 height 119
click at [267, 220] on div "Manual Edit" at bounding box center [259, 220] width 38 height 9
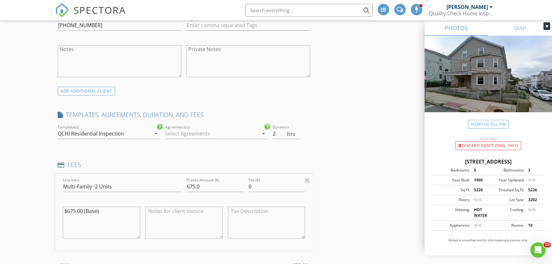
click at [229, 137] on div at bounding box center [211, 133] width 93 height 10
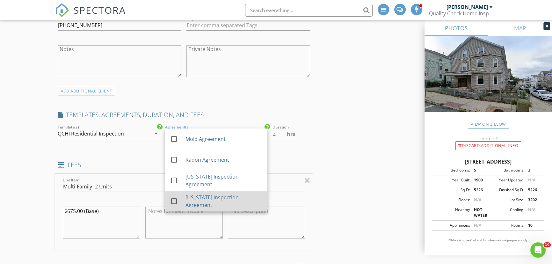
click at [173, 199] on div at bounding box center [173, 201] width 11 height 11
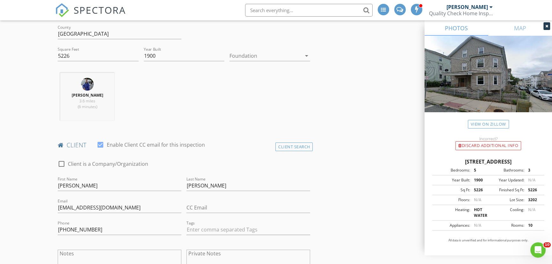
scroll to position [203, 0]
click at [265, 49] on div at bounding box center [265, 54] width 72 height 10
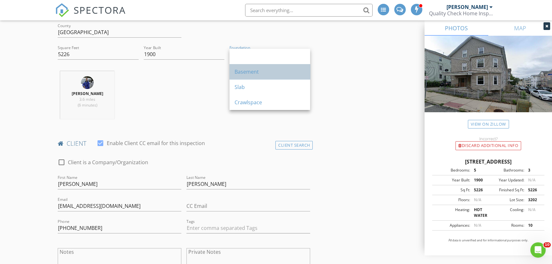
click at [247, 70] on div "Basement" at bounding box center [269, 72] width 70 height 8
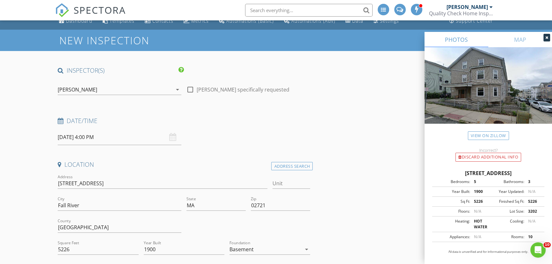
scroll to position [0, 0]
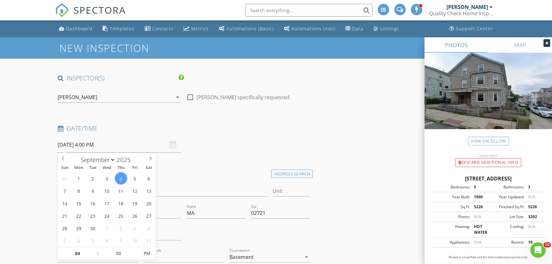
click at [66, 144] on input "09/04/2025 4:00 PM" at bounding box center [120, 145] width 124 height 16
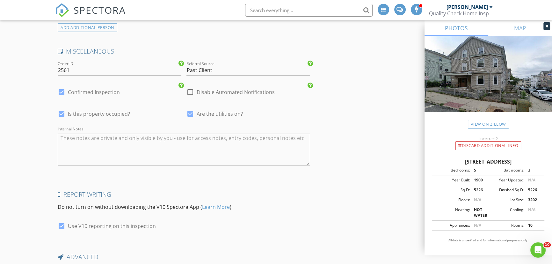
scroll to position [1174, 0]
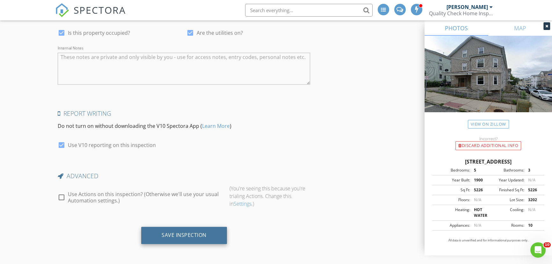
click at [211, 231] on div "Save Inspection" at bounding box center [184, 234] width 86 height 17
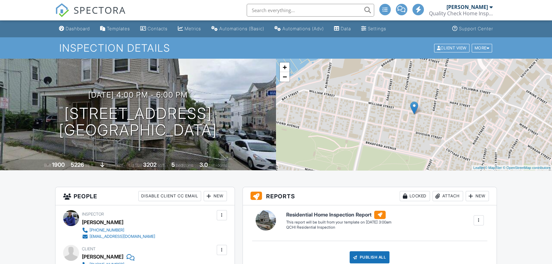
click at [78, 31] on link "Dashboard" at bounding box center [74, 29] width 36 height 12
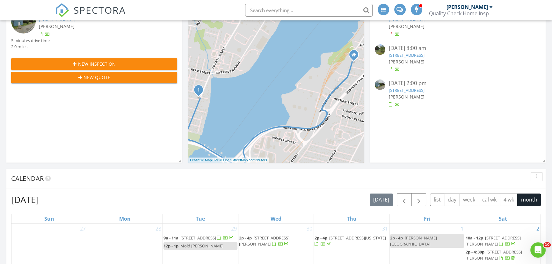
scroll to position [145, 0]
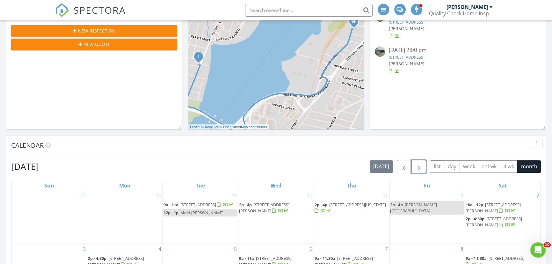
click at [425, 171] on button "button" at bounding box center [418, 166] width 15 height 13
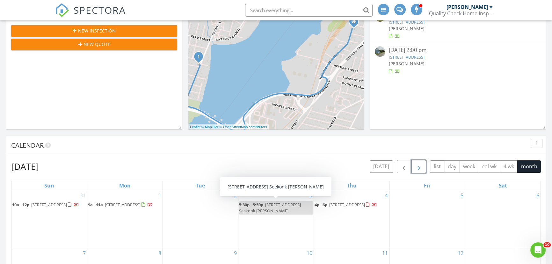
scroll to position [0, 0]
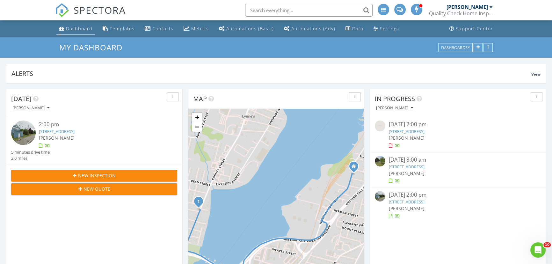
click at [74, 25] on div "Dashboard" at bounding box center [79, 28] width 26 height 6
